Goal: Transaction & Acquisition: Purchase product/service

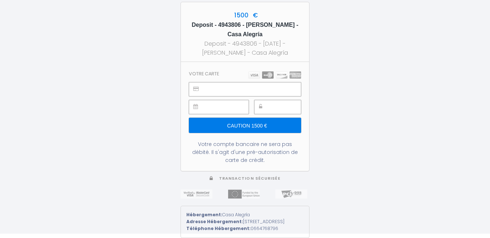
scroll to position [8, 0]
click at [240, 118] on input "Caution 1500 €" at bounding box center [245, 125] width 112 height 15
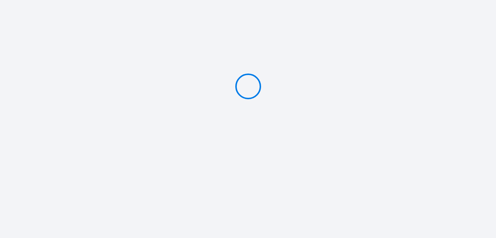
scroll to position [0, 0]
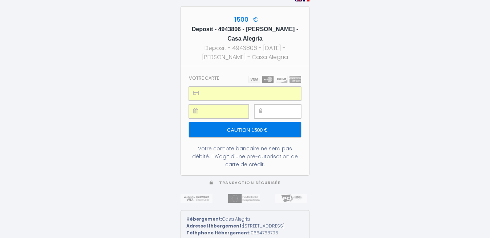
click at [250, 127] on input "Caution 1500 €" at bounding box center [245, 129] width 112 height 15
